Goal: Task Accomplishment & Management: Use online tool/utility

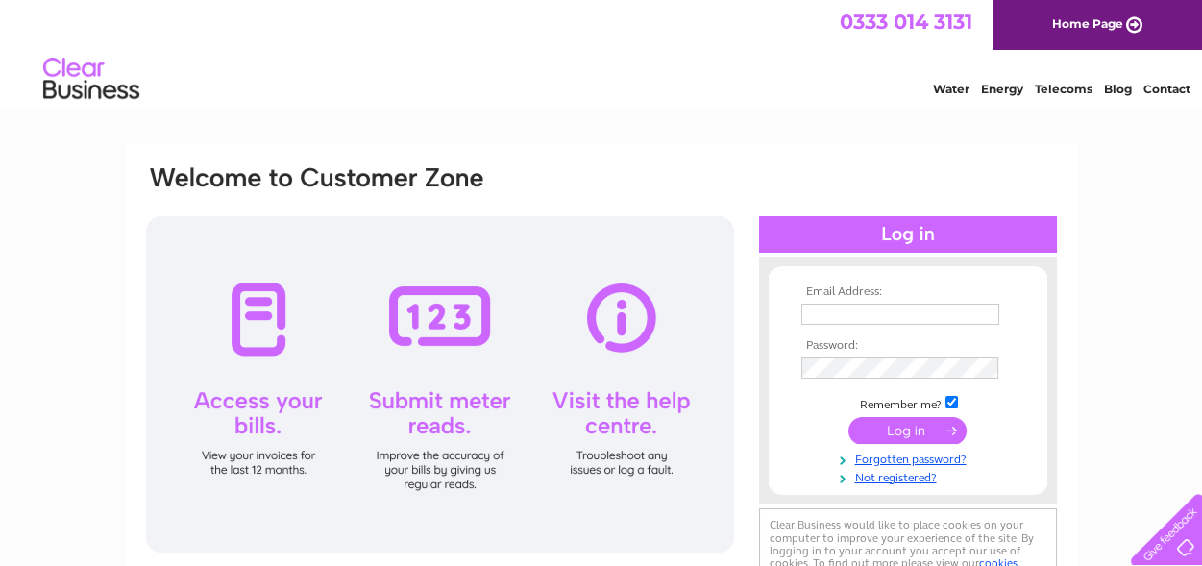
type input "paul.eccles@ecclesboltingsolutions.com"
click at [907, 433] on input "submit" at bounding box center [908, 430] width 118 height 27
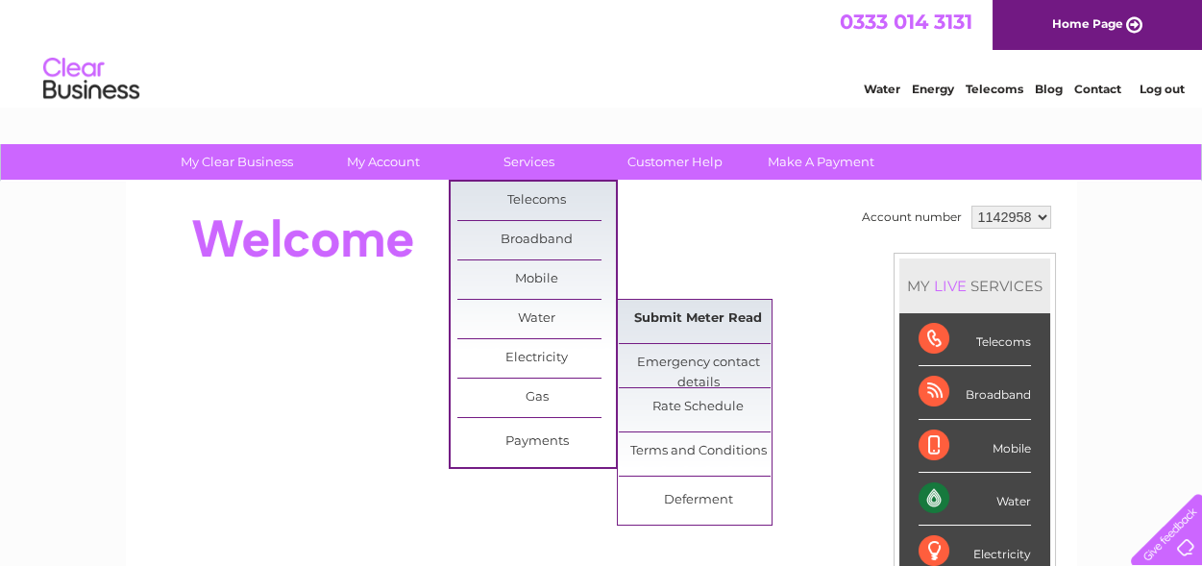
click at [675, 317] on link "Submit Meter Read" at bounding box center [698, 319] width 159 height 38
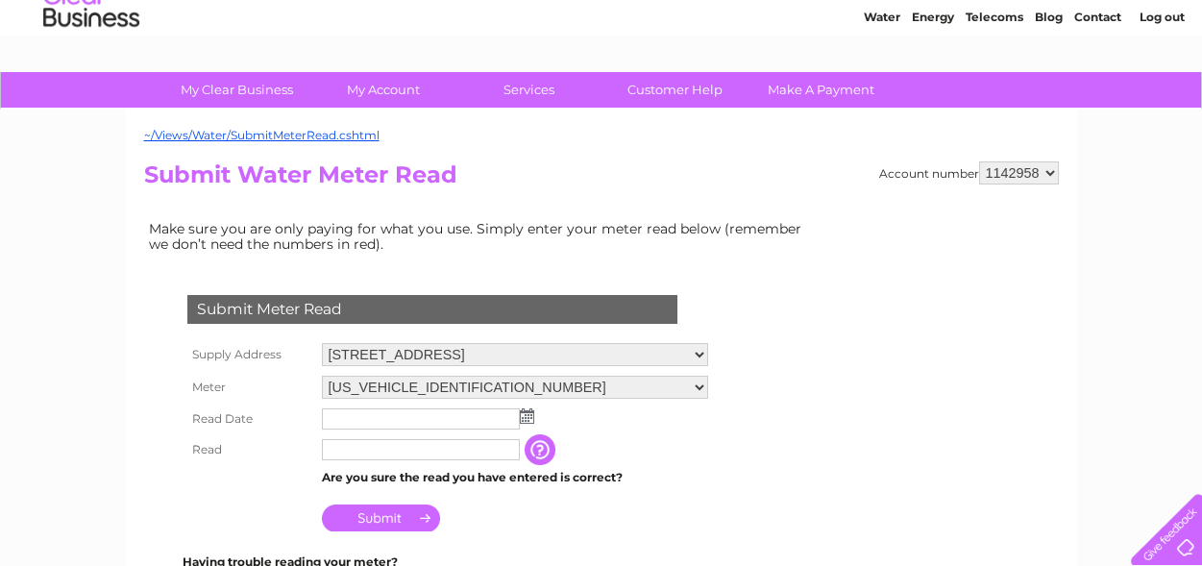
scroll to position [144, 0]
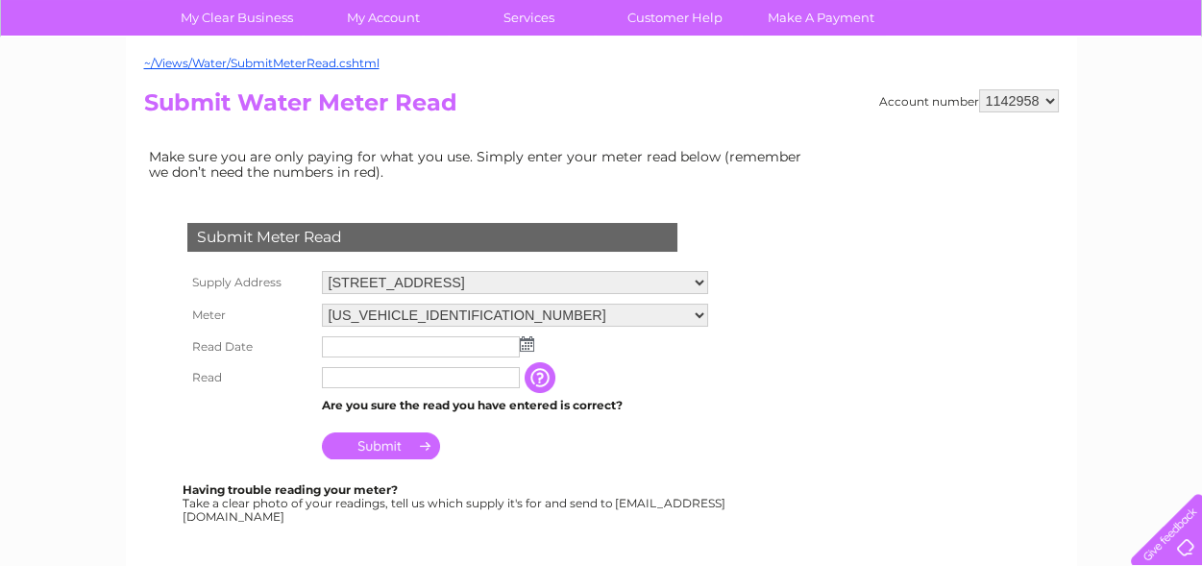
click at [529, 343] on img at bounding box center [527, 343] width 14 height 15
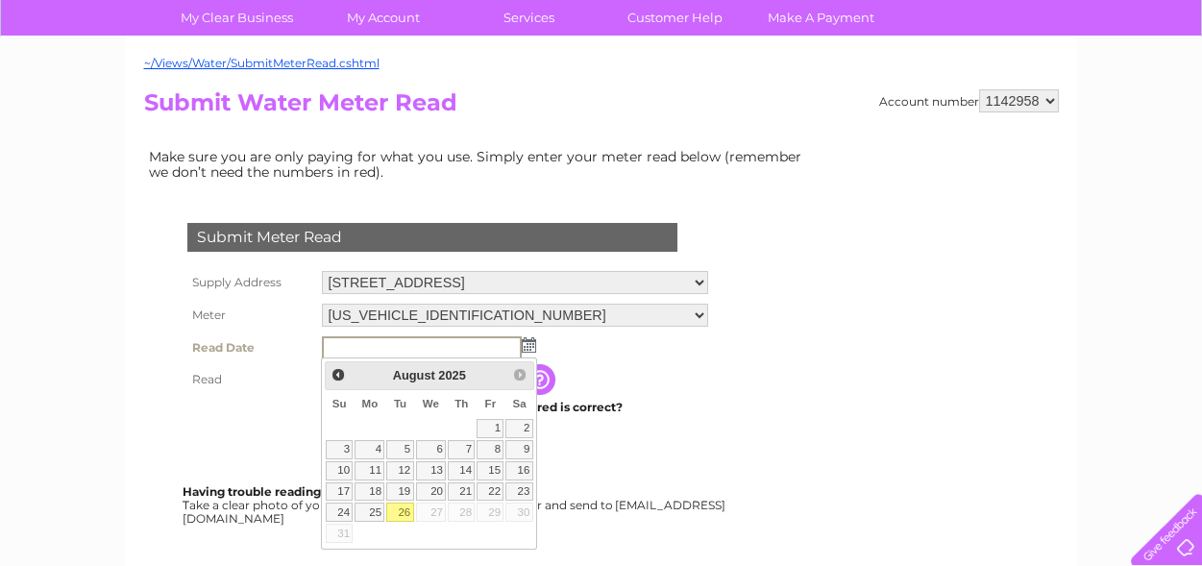
click at [401, 511] on link "26" at bounding box center [399, 512] width 27 height 19
type input "2025/08/26"
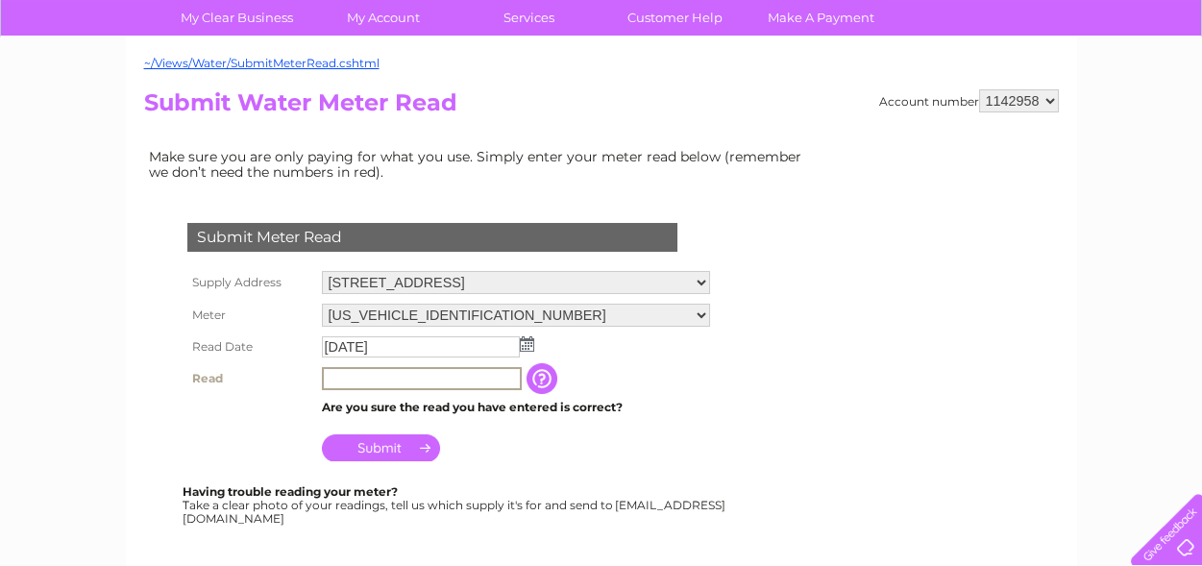
click at [398, 377] on input "text" at bounding box center [422, 378] width 200 height 23
type input "00294"
click at [366, 445] on input "Submit" at bounding box center [381, 447] width 118 height 27
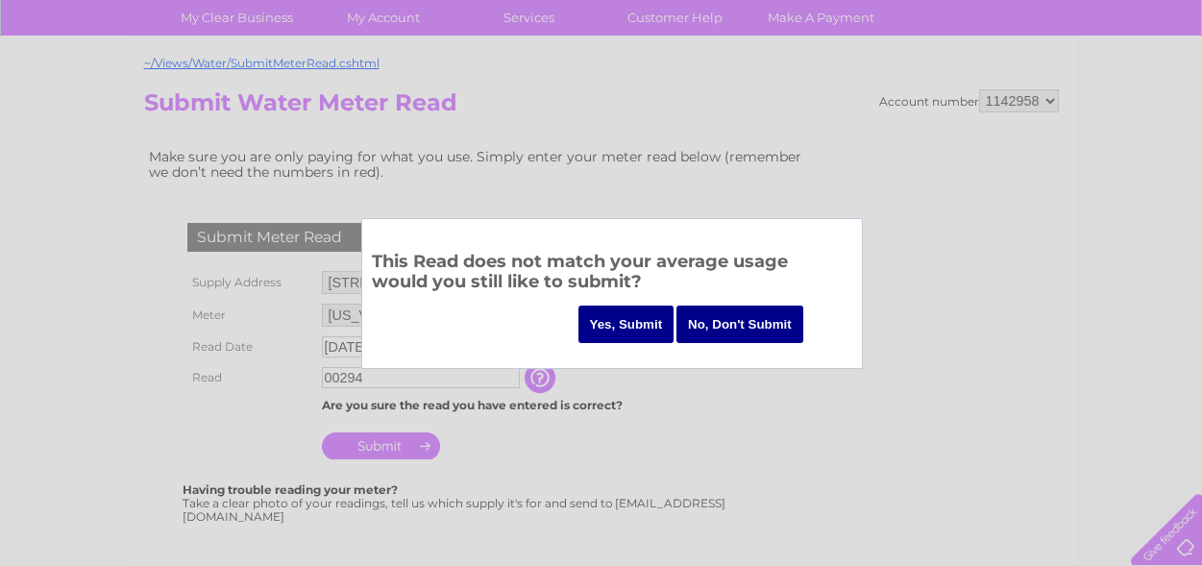
click at [625, 322] on input "Yes, Submit" at bounding box center [627, 324] width 96 height 37
